Goal: Transaction & Acquisition: Purchase product/service

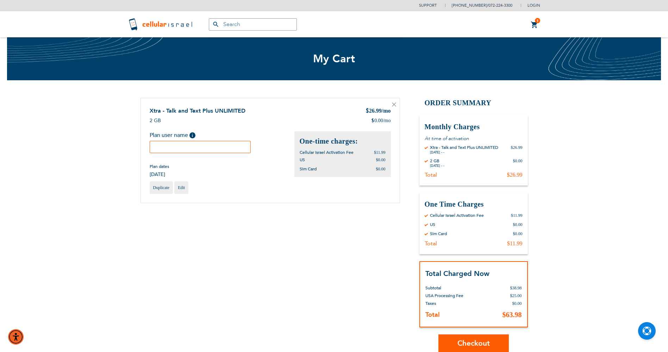
click at [168, 153] on input "text" at bounding box center [200, 147] width 101 height 12
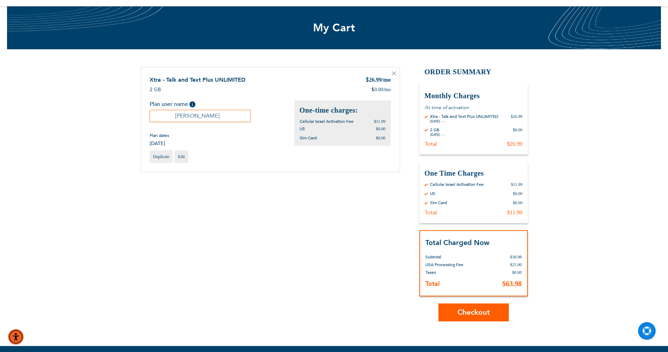
scroll to position [70, 0]
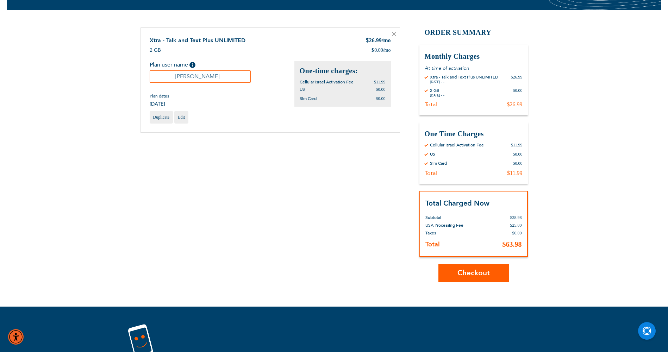
type input "[PERSON_NAME]"
click at [479, 278] on span "Checkout" at bounding box center [474, 273] width 32 height 10
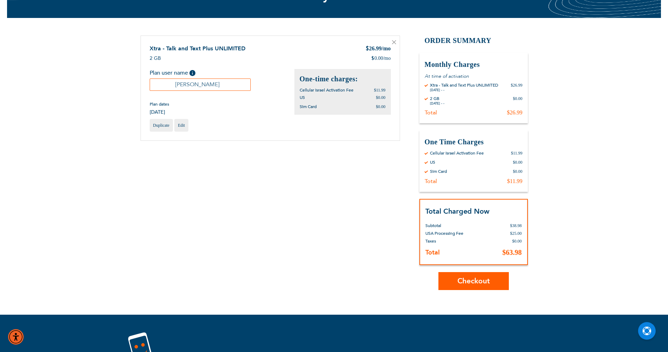
scroll to position [35, 0]
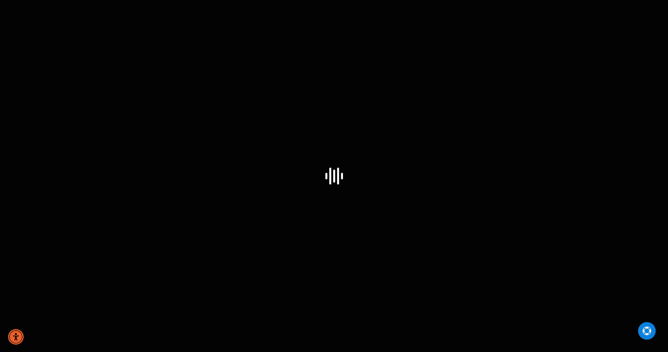
select select "US"
select select "43"
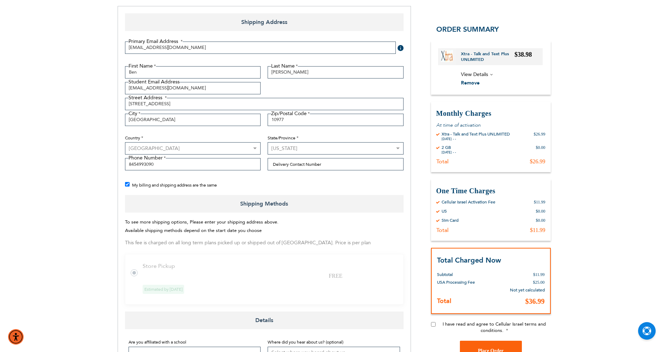
scroll to position [211, 0]
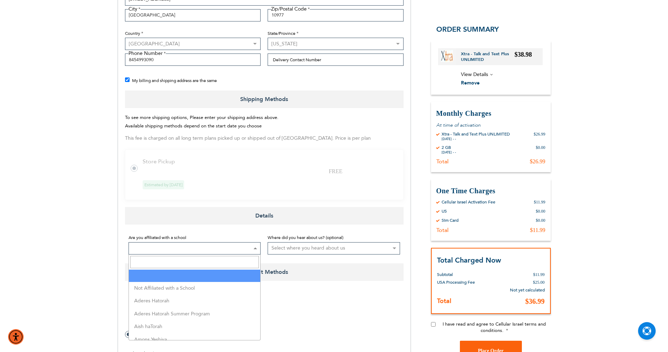
click at [155, 243] on span at bounding box center [195, 248] width 132 height 12
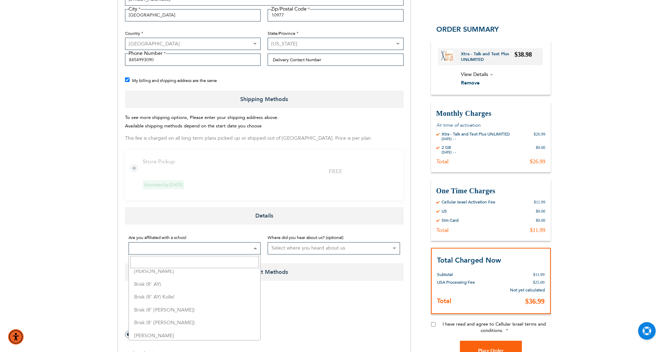
scroll to position [423, 0]
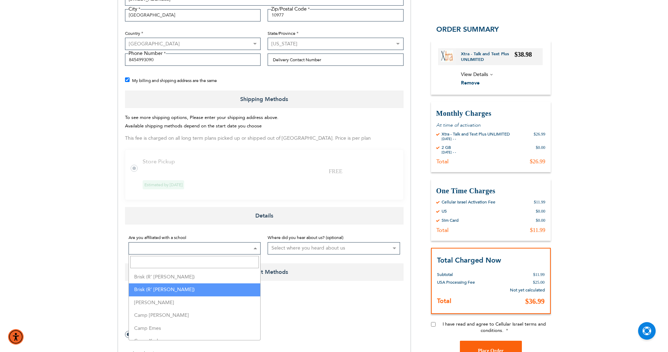
select select "186"
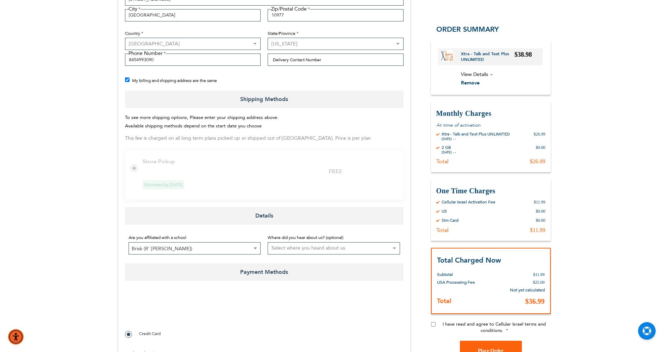
click at [331, 249] on select "Select where you heard about us Existing Customer Friend Other School/Group BP …" at bounding box center [334, 248] width 132 height 12
select select "1"
click at [268, 242] on select "Select where you heard about us Existing Customer Friend Other School/Group BP …" at bounding box center [334, 248] width 132 height 12
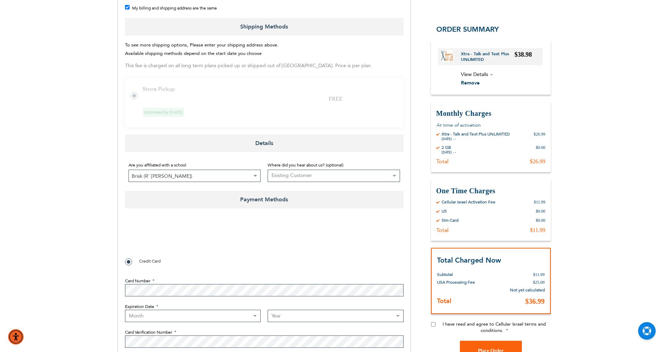
scroll to position [282, 0]
click at [138, 97] on tr "Store Pickup FREE Estimated by Aug 14th, 2025" at bounding box center [264, 104] width 279 height 50
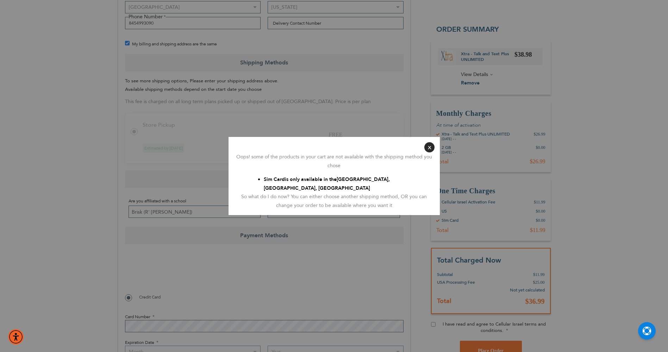
scroll to position [211, 0]
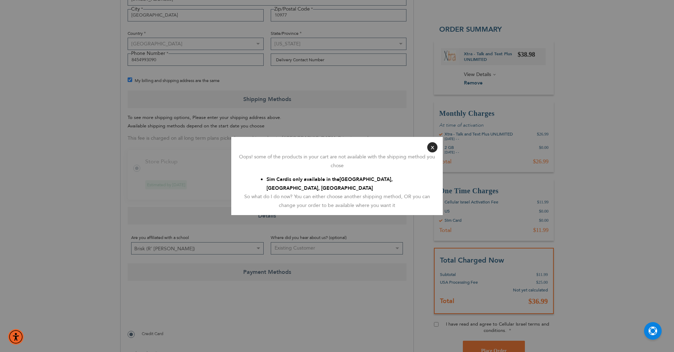
checkbox input "false"
click at [432, 147] on button "Close" at bounding box center [432, 147] width 10 height 10
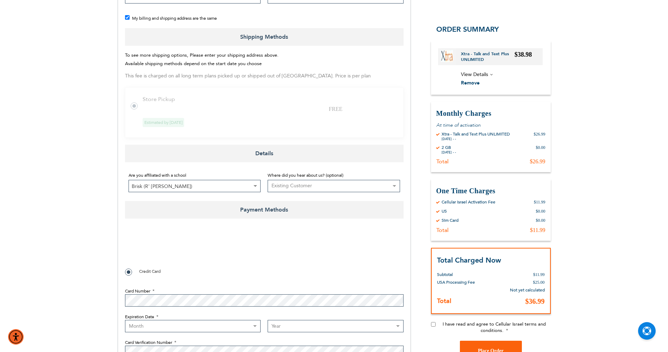
scroll to position [317, 0]
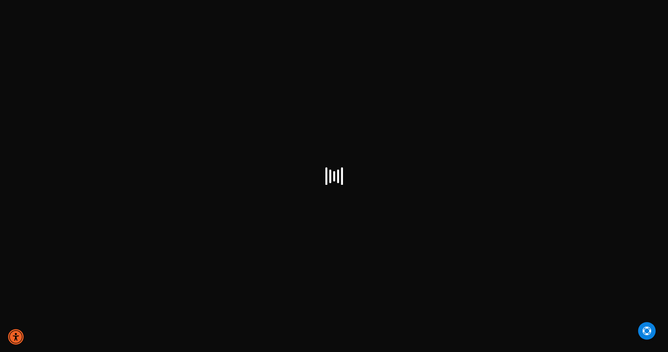
scroll to position [31, 0]
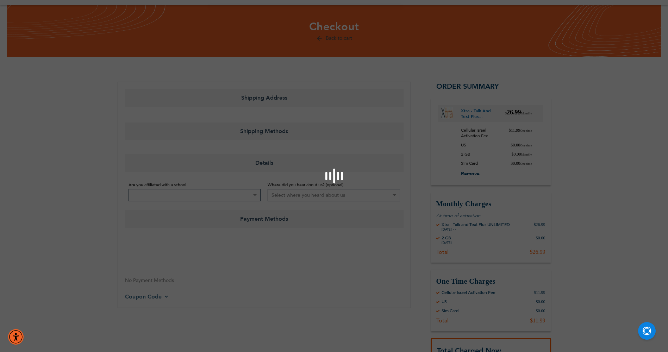
select select "US"
select select "43"
